Goal: Task Accomplishment & Management: Complete application form

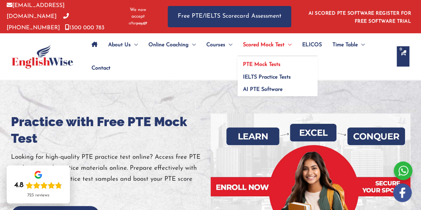
click at [271, 62] on span "PTE Mock Tests" at bounding box center [262, 64] width 38 height 5
